Goal: Information Seeking & Learning: Find specific fact

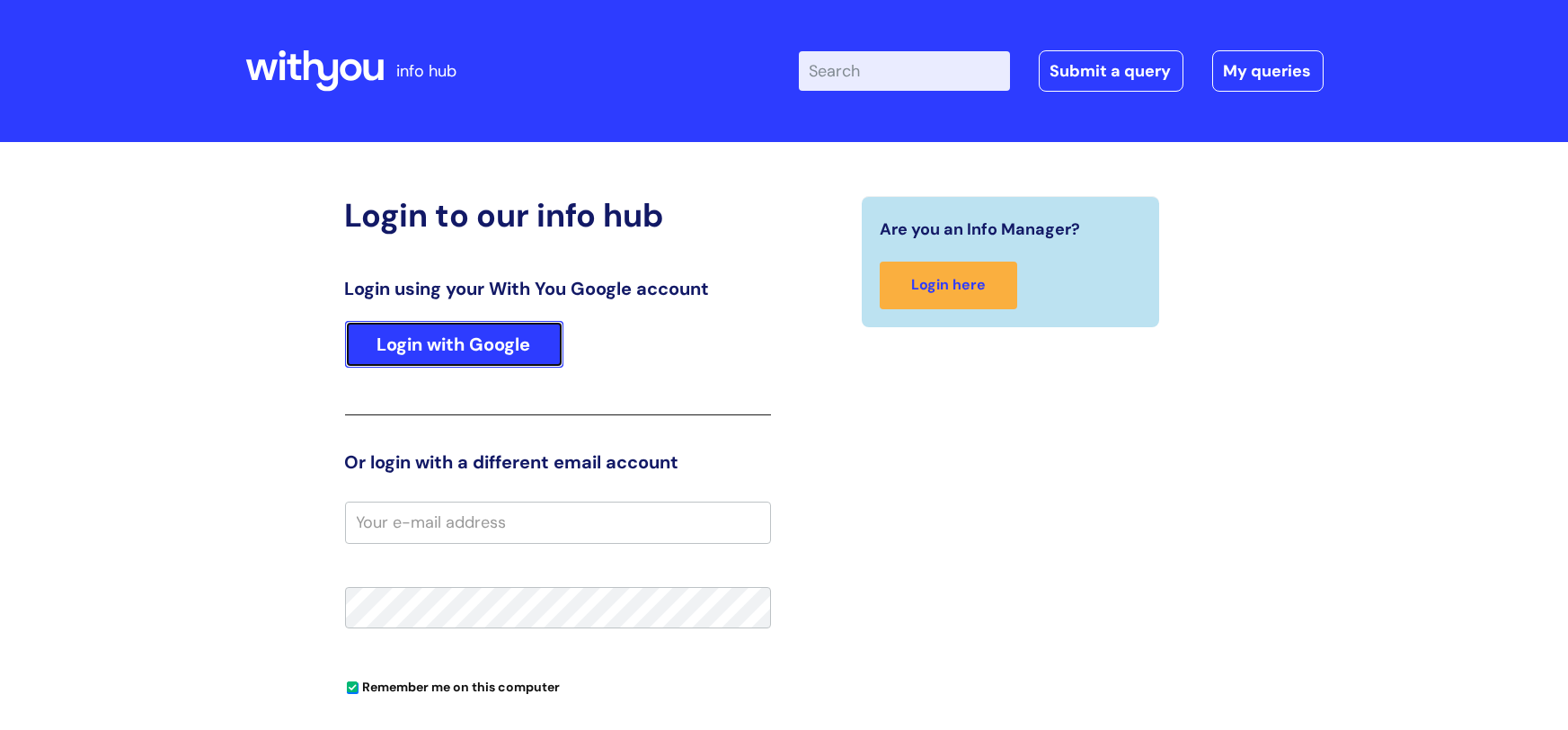
click at [424, 347] on link "Login with Google" at bounding box center [454, 344] width 219 height 47
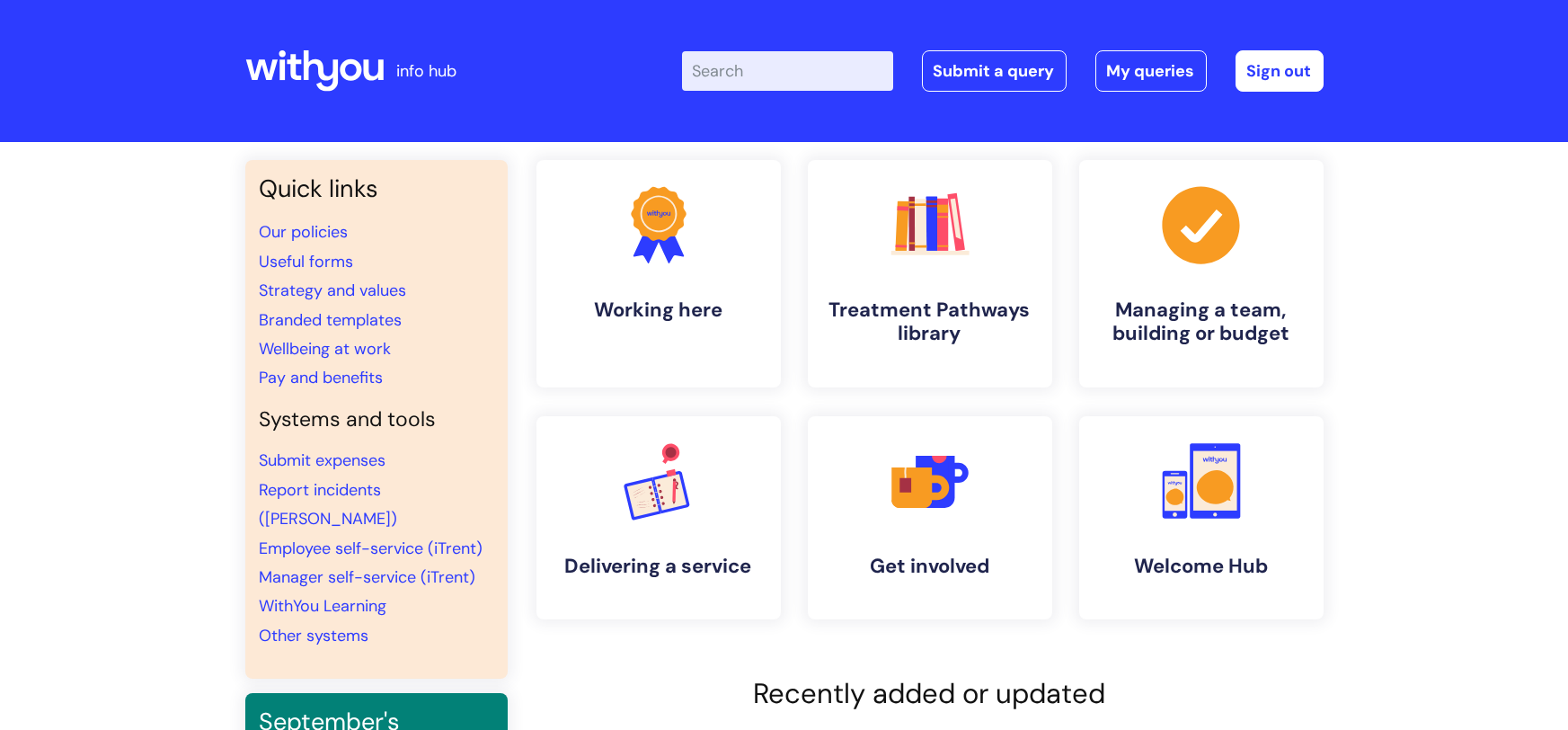
click at [743, 69] on input "Enter your search term here..." at bounding box center [788, 71] width 211 height 40
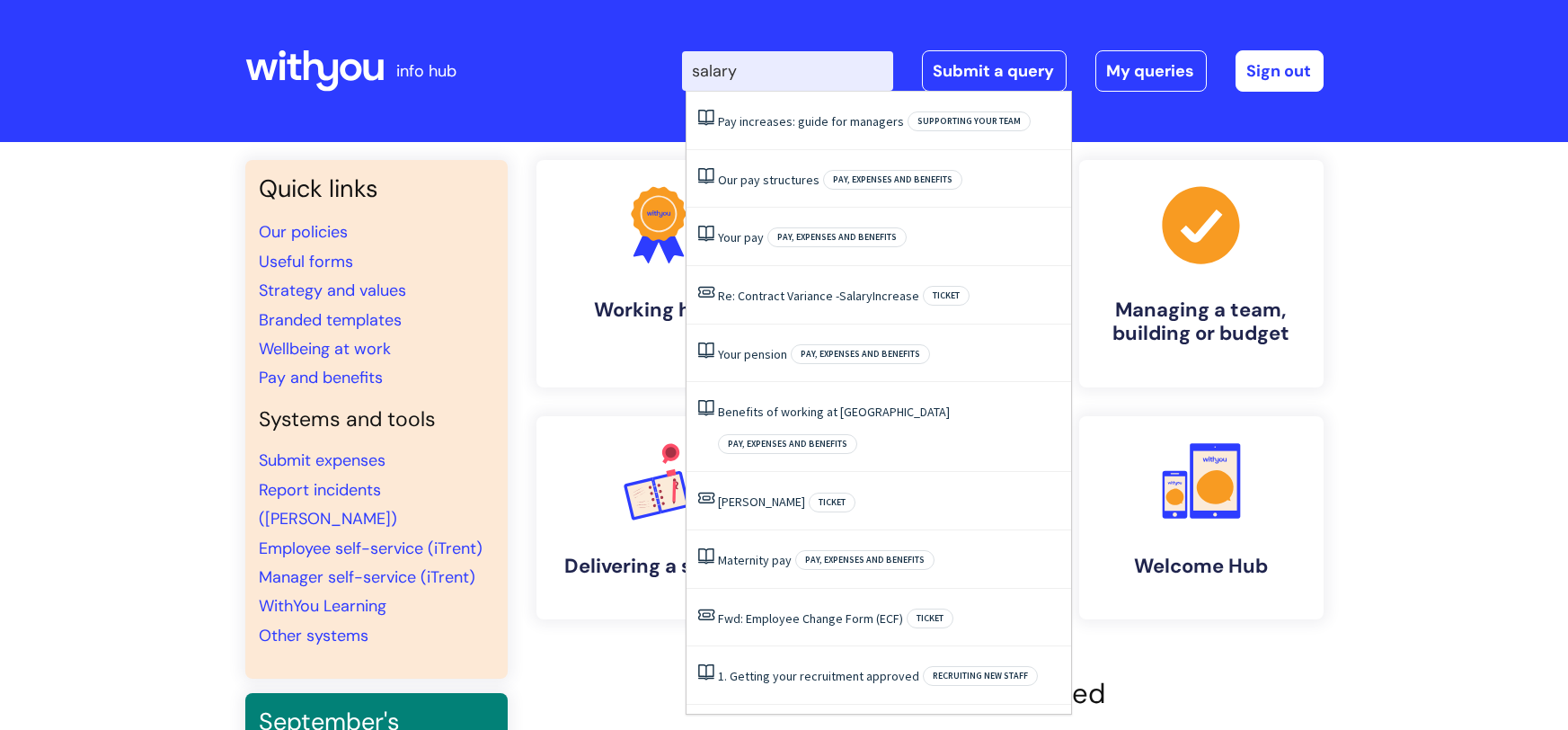
type input "salary"
click button "Search" at bounding box center [0, 0] width 0 height 0
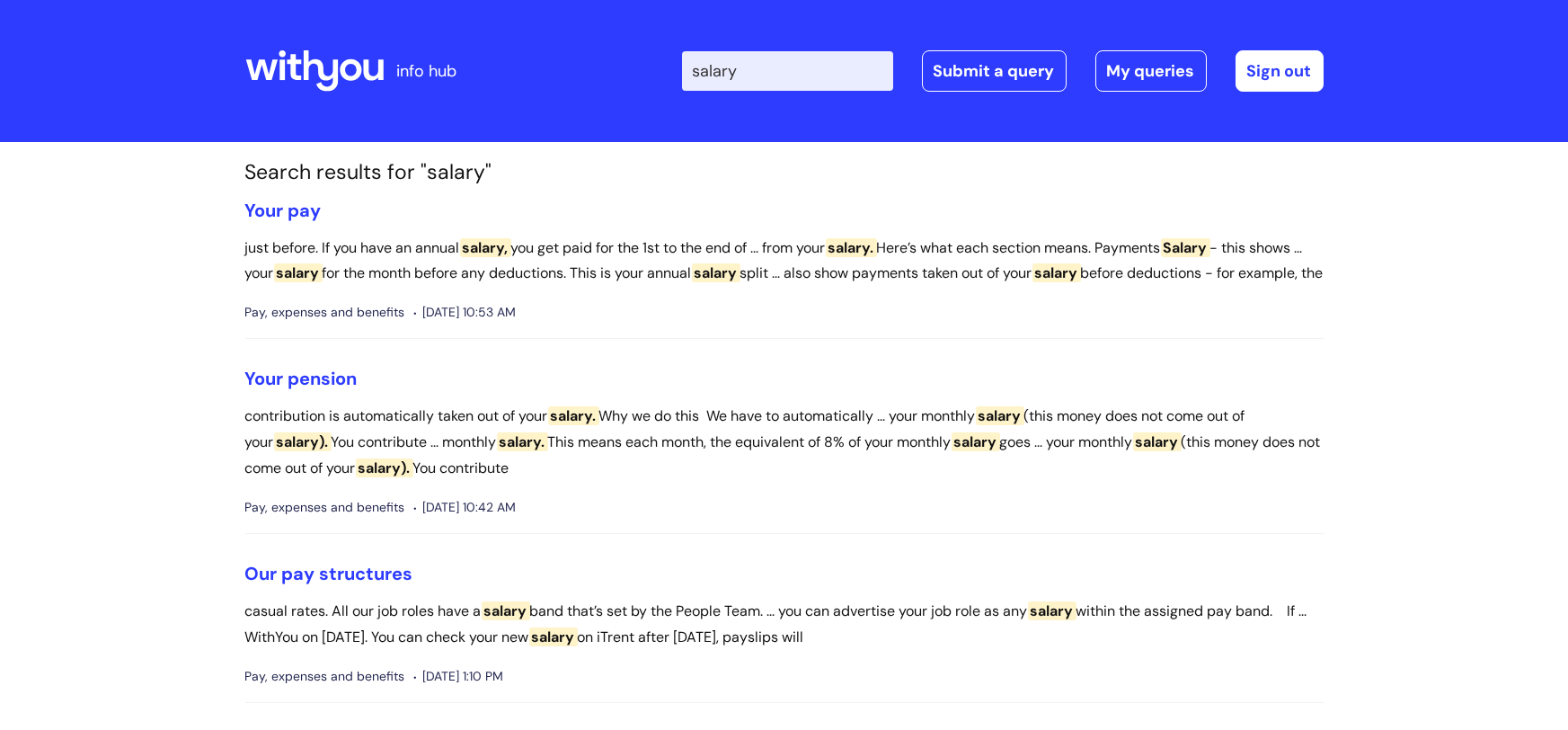
click at [518, 620] on span "salary" at bounding box center [506, 610] width 49 height 19
click at [352, 585] on link "Our pay structures" at bounding box center [330, 574] width 168 height 23
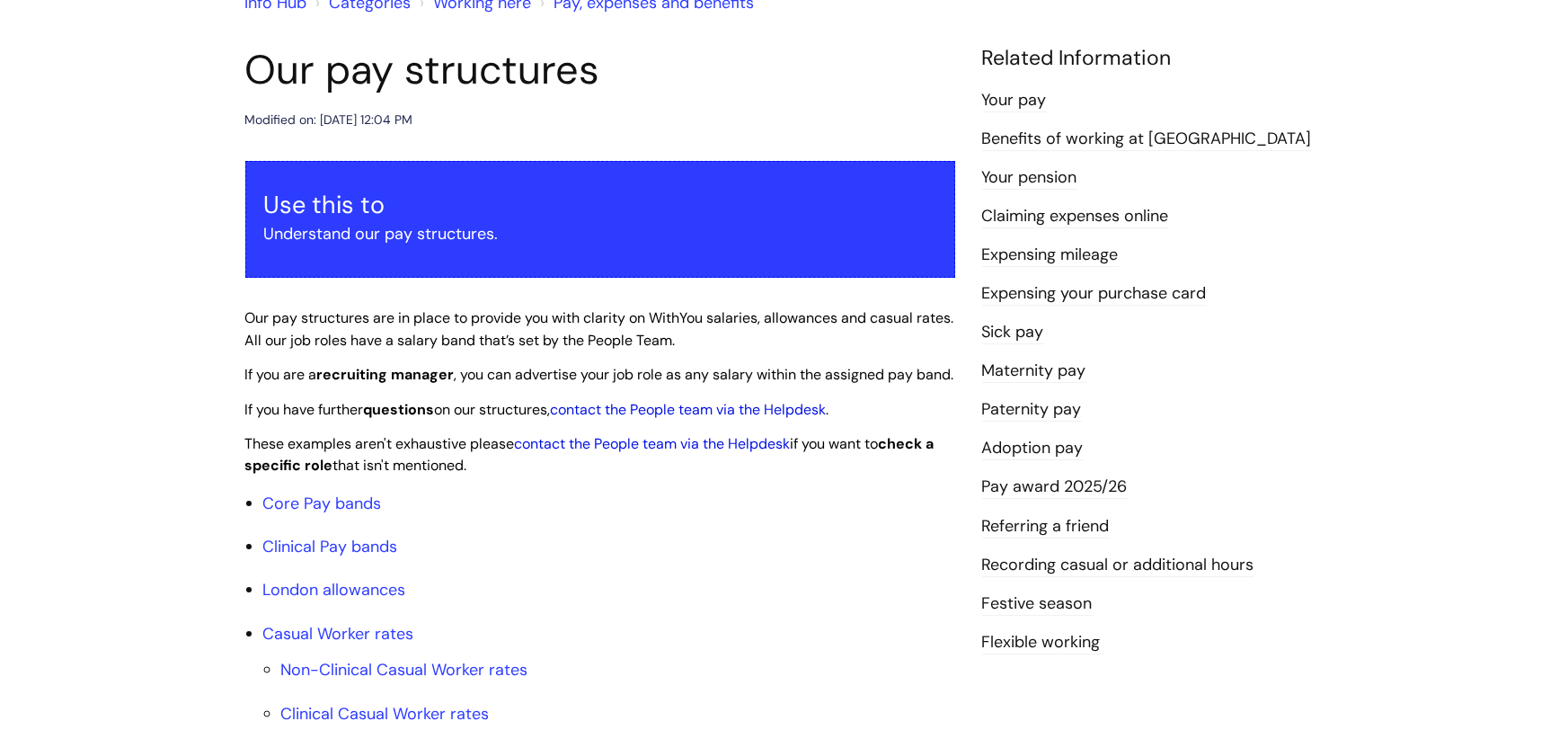
scroll to position [351, 0]
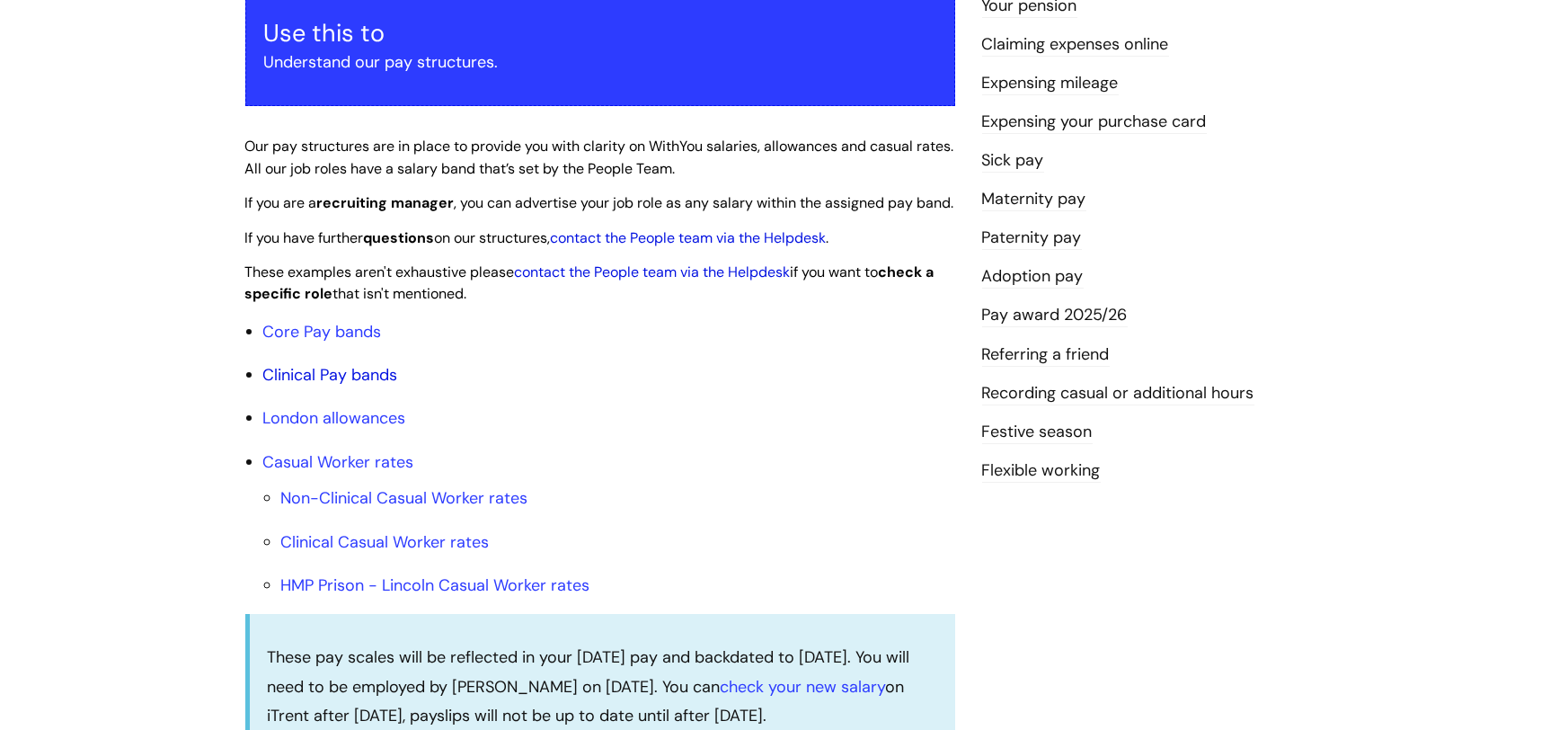
click at [347, 386] on link "Clinical Pay bands" at bounding box center [330, 375] width 135 height 22
